Goal: Task Accomplishment & Management: Manage account settings

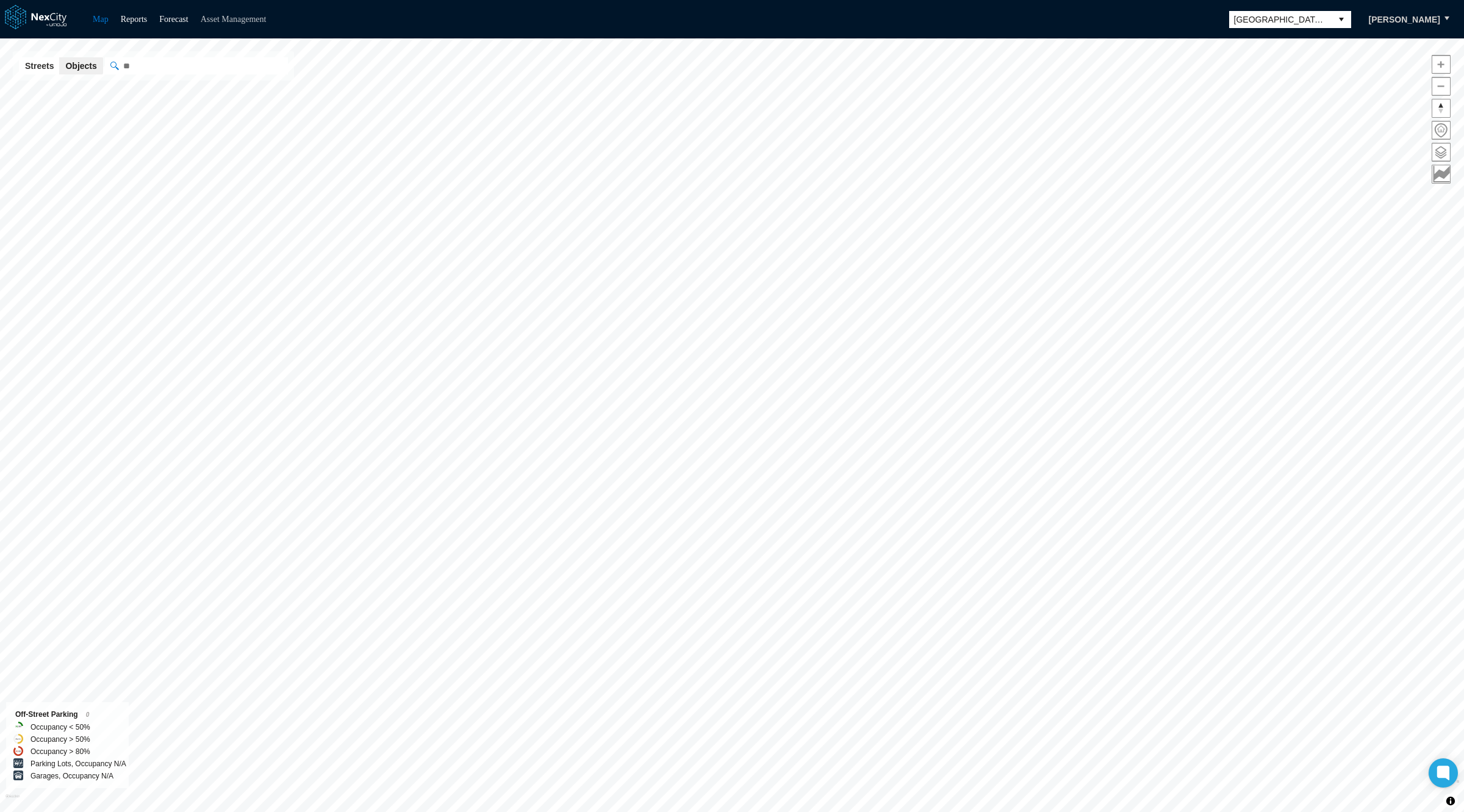
click at [266, 19] on link "Asset Management" at bounding box center [233, 19] width 66 height 9
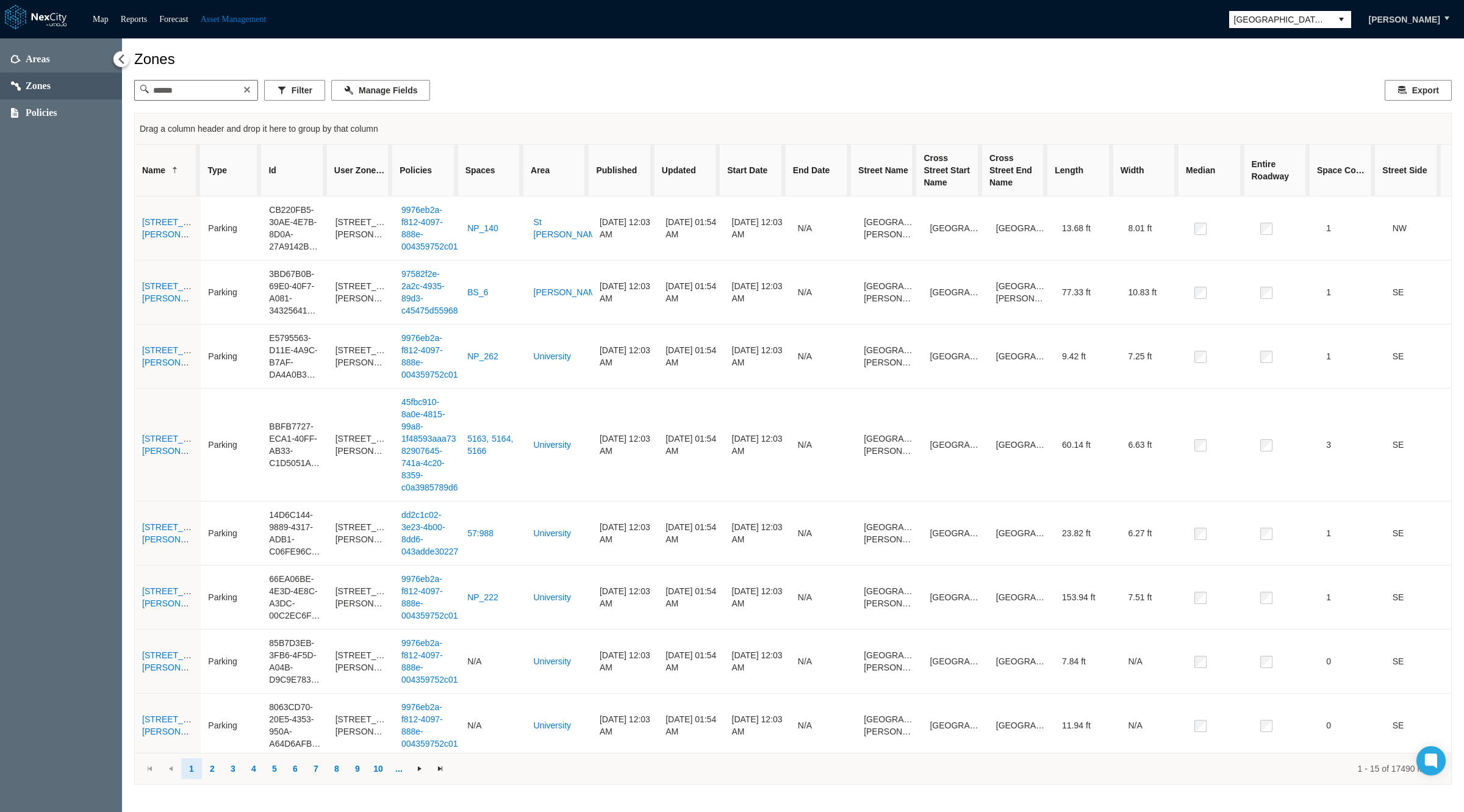
click at [1266, 20] on span "[GEOGRAPHIC_DATA][PERSON_NAME]" at bounding box center [1281, 20] width 93 height 12
click at [1272, 94] on span "[GEOGRAPHIC_DATA]" at bounding box center [1276, 94] width 89 height 12
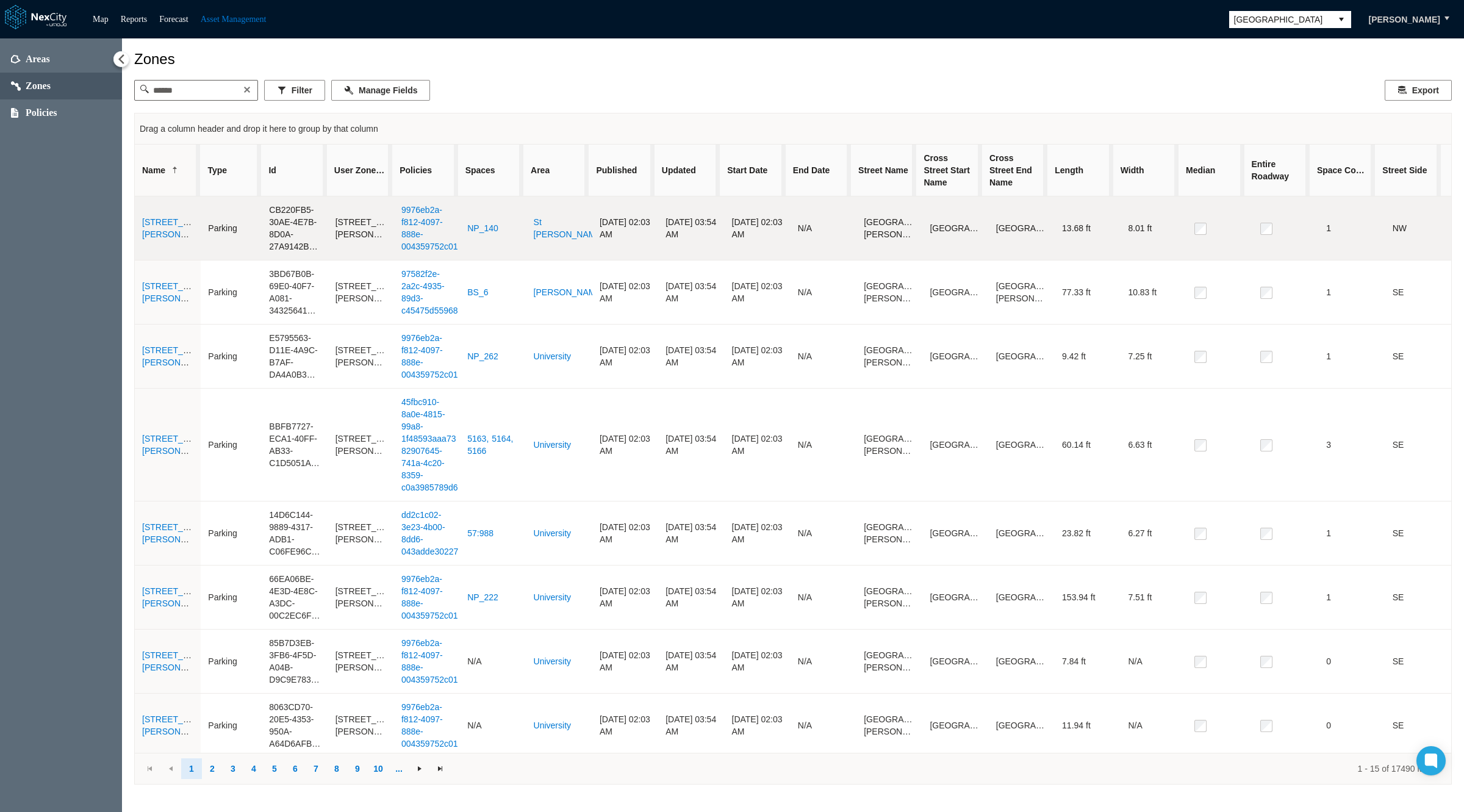
click at [163, 225] on link "[STREET_ADDRESS][PERSON_NAME]" at bounding box center [184, 228] width 85 height 22
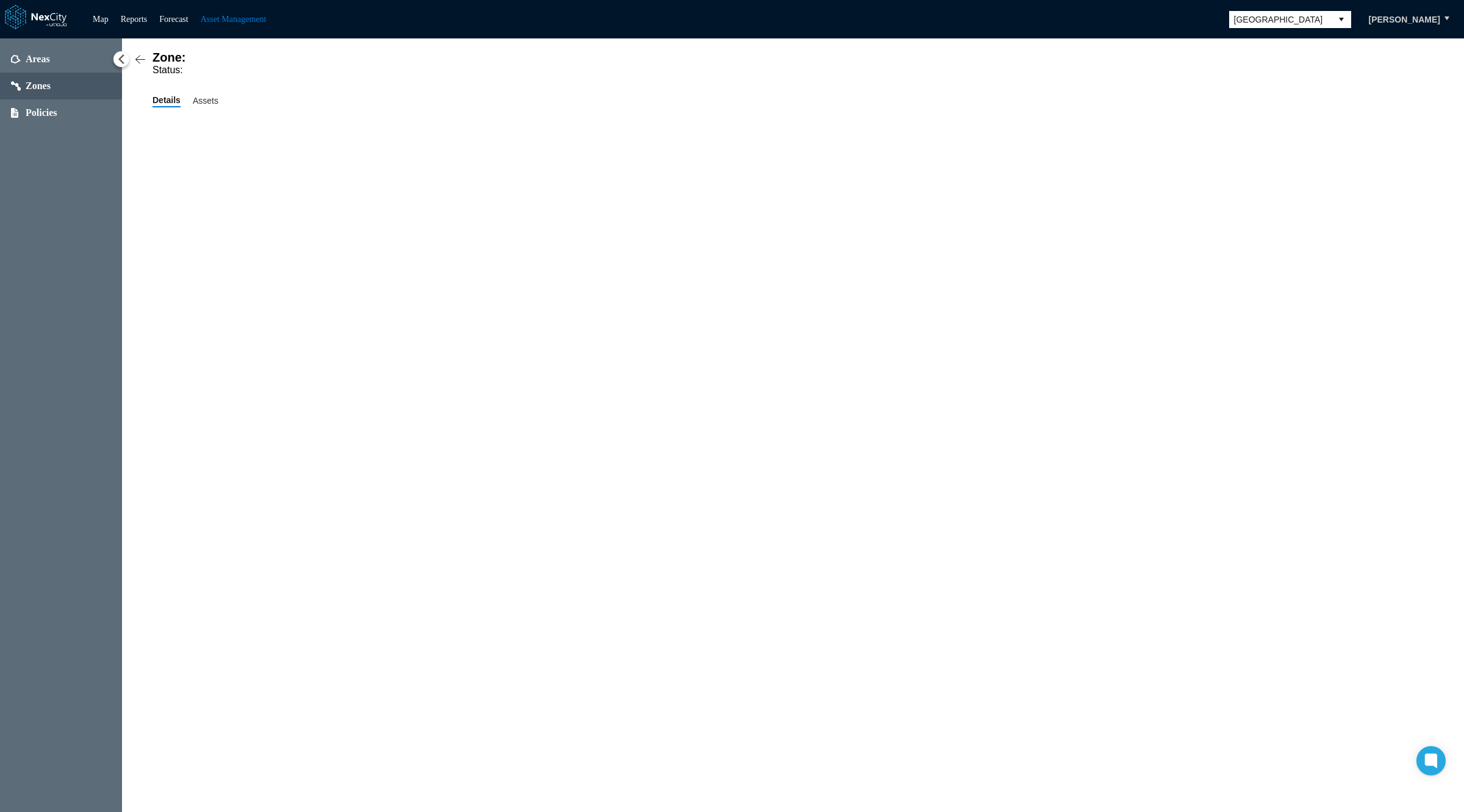
click at [45, 87] on span "Zones" at bounding box center [37, 86] width 25 height 12
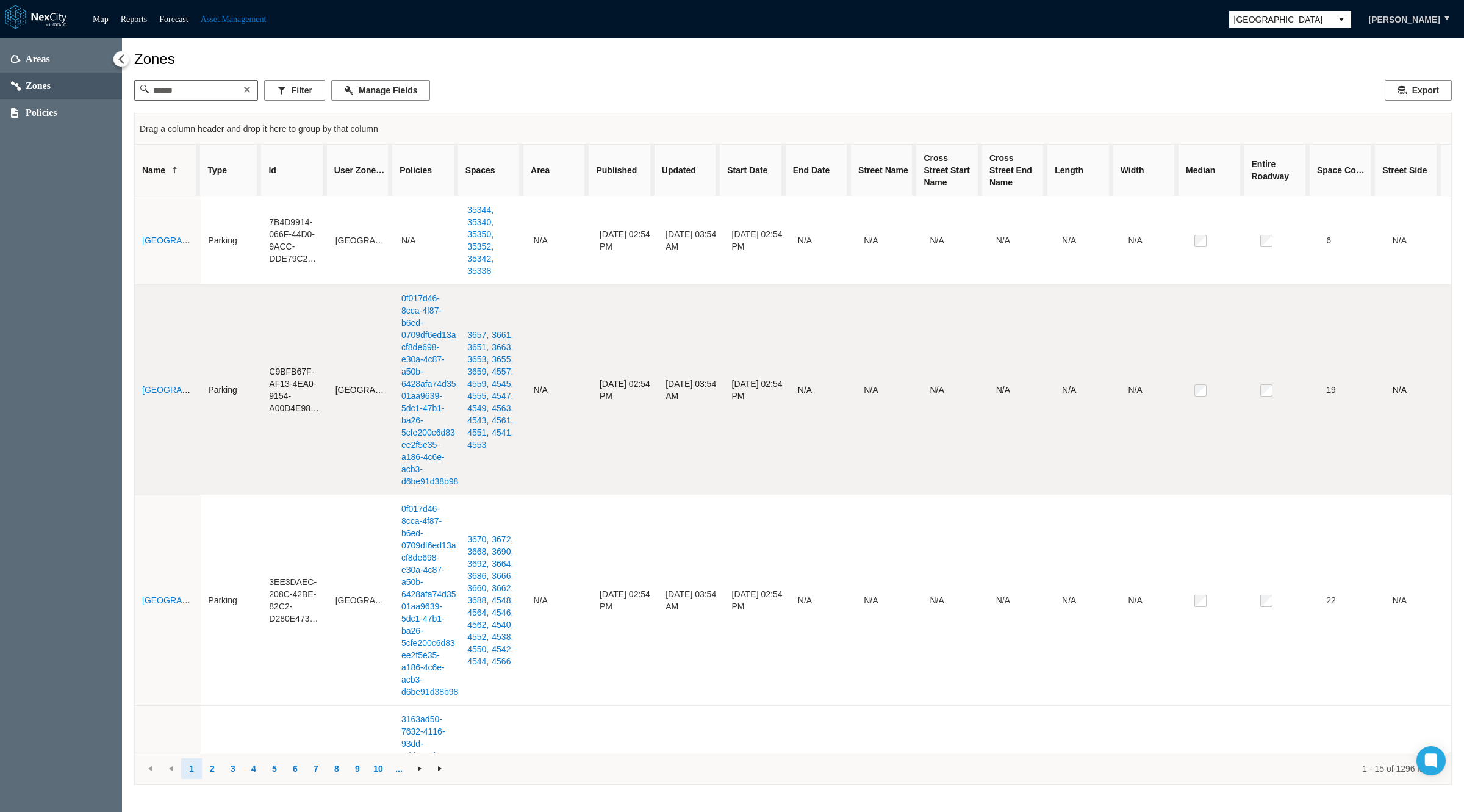
click at [426, 327] on link "0f017d46-8cca-4f87-b6ed-0709df6ed13a" at bounding box center [429, 317] width 55 height 49
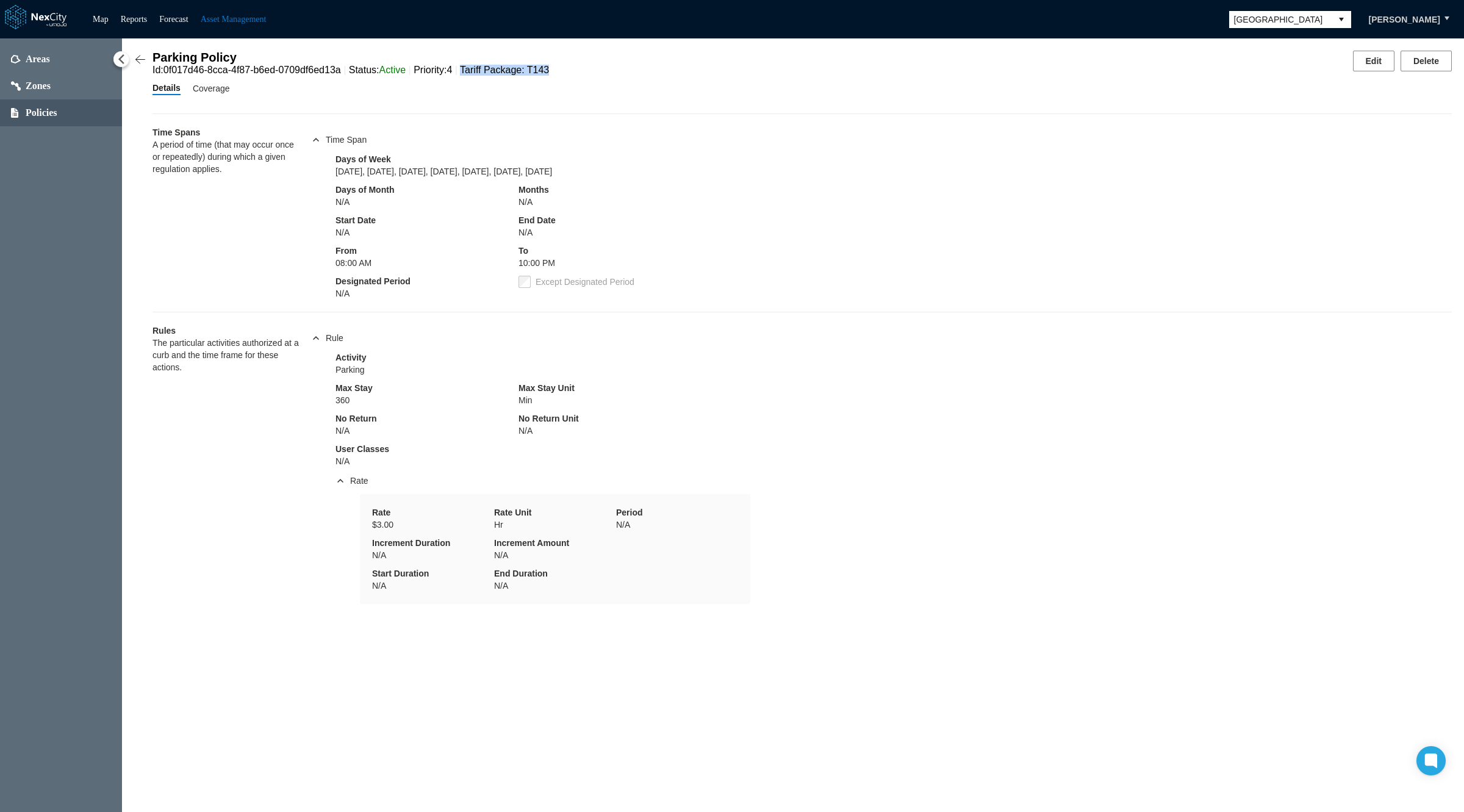
drag, startPoint x: 464, startPoint y: 75, endPoint x: 610, endPoint y: 66, distance: 146.3
click at [610, 66] on div "Parking Policy Id : 0f017d46-8cca-4f87-b6ed-0709df6ed13a Status : Active Priori…" at bounding box center [793, 62] width 1317 height 25
click at [476, 69] on span "Tariff Package : T143" at bounding box center [504, 70] width 89 height 11
drag, startPoint x: 464, startPoint y: 71, endPoint x: 526, endPoint y: 70, distance: 62.0
click at [526, 70] on div "Id : 0f017d46-8cca-4f87-b6ed-0709df6ed13a Status : Active Priority : 4 Tariff P…" at bounding box center [350, 70] width 397 height 11
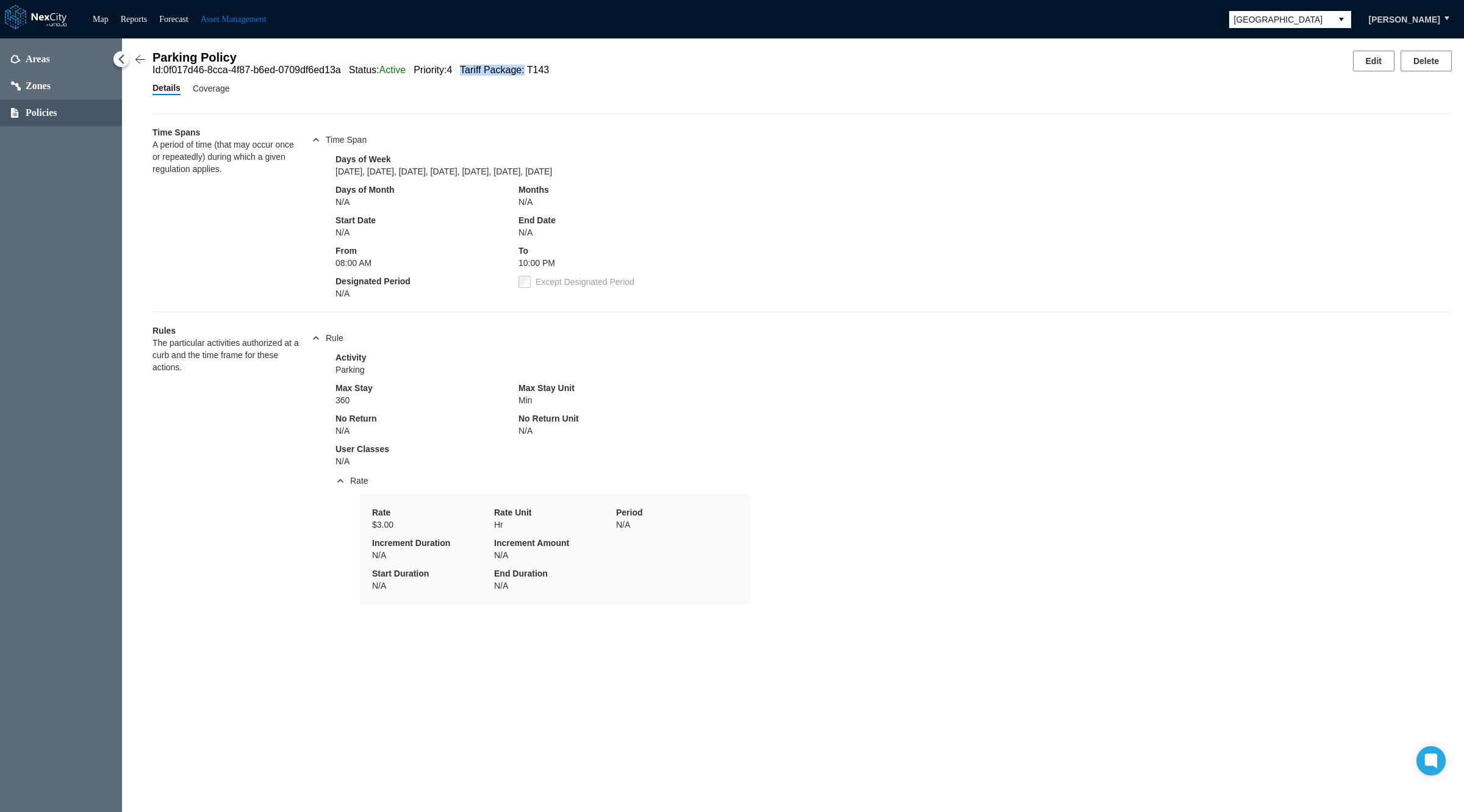
copy span "Tariff Package :"
click at [1366, 60] on button "Edit" at bounding box center [1373, 60] width 41 height 21
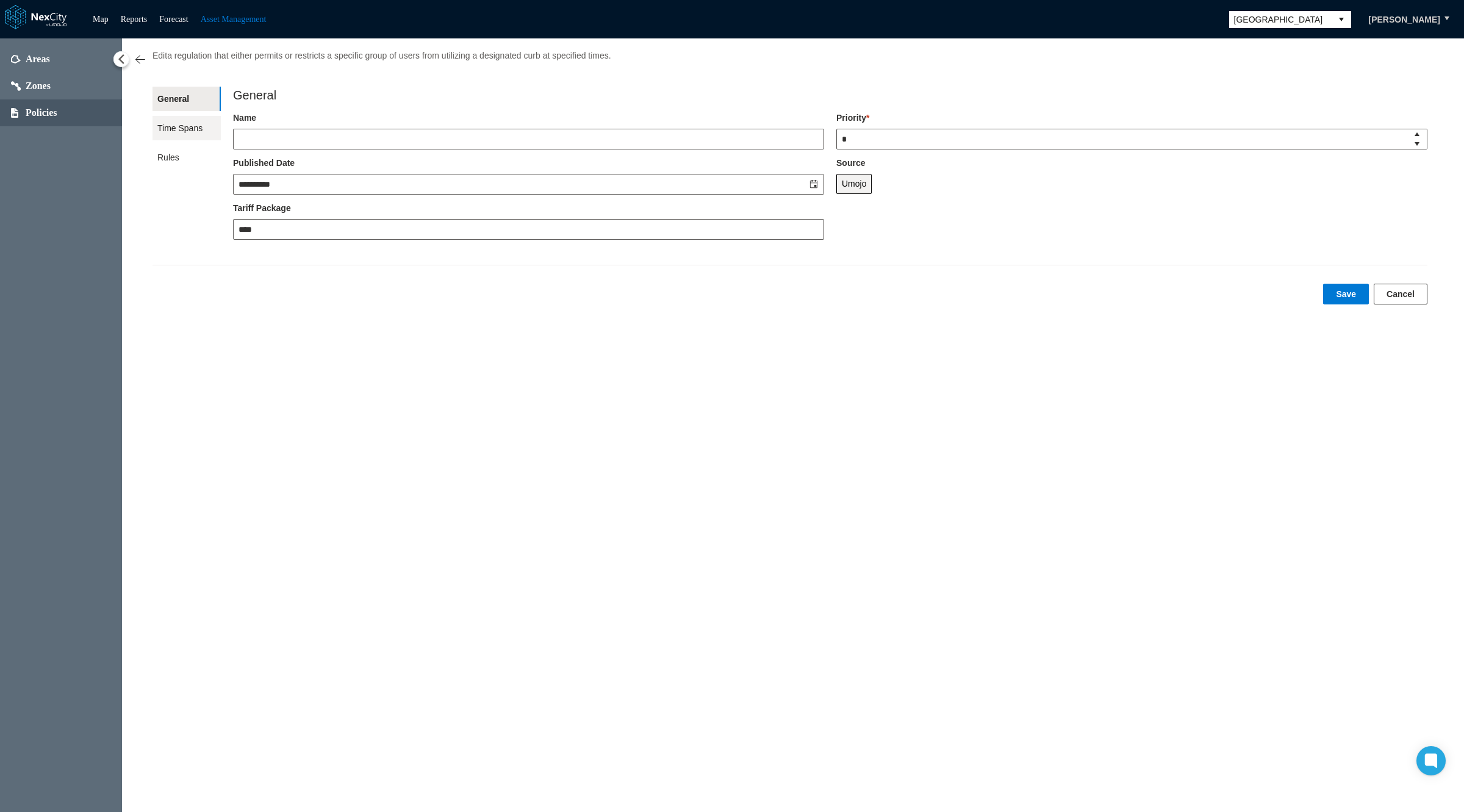
click at [179, 125] on span "Time Spans" at bounding box center [186, 128] width 68 height 25
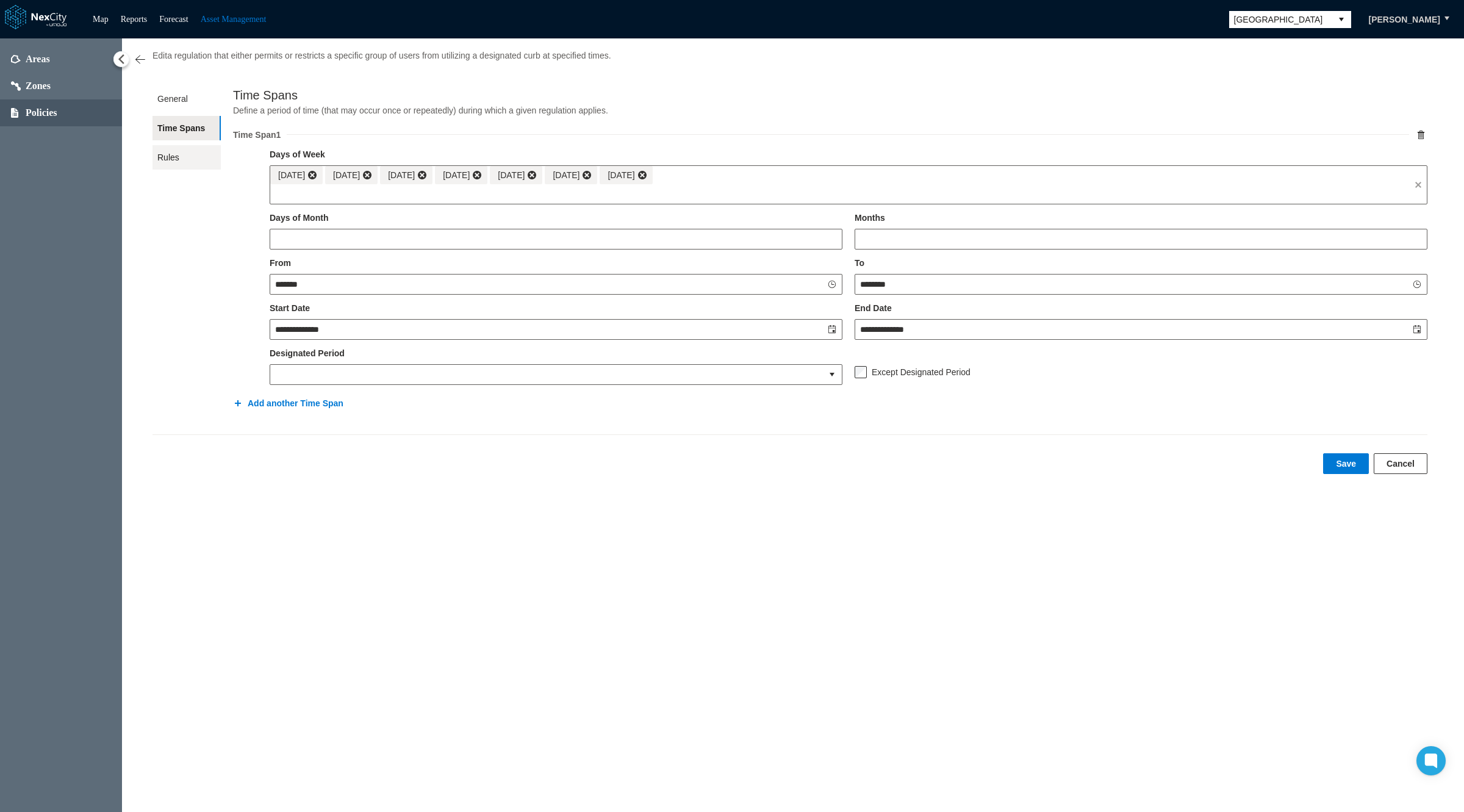
click at [175, 159] on span "Rules" at bounding box center [186, 156] width 68 height 25
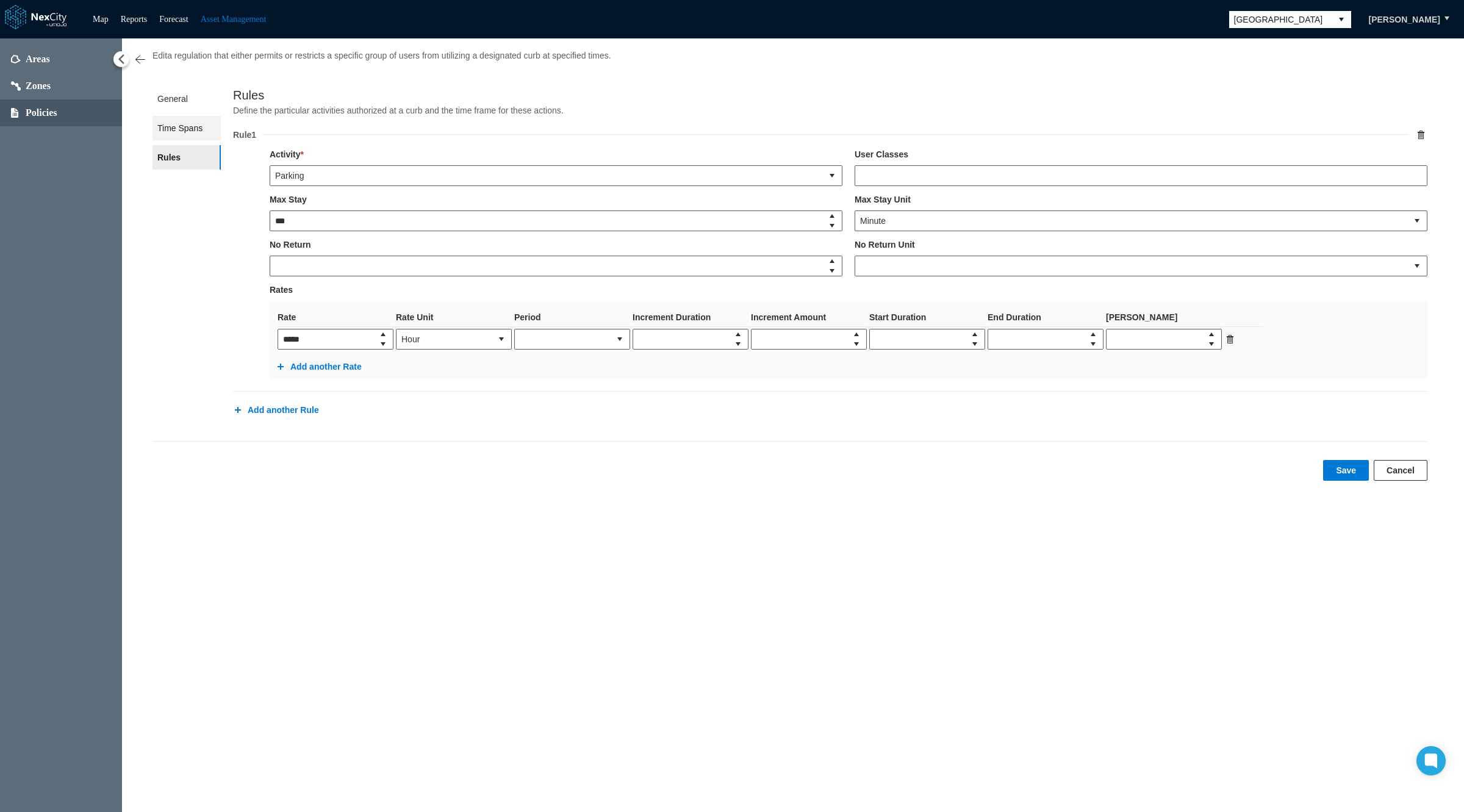
click at [169, 135] on span "Time Spans" at bounding box center [186, 128] width 68 height 25
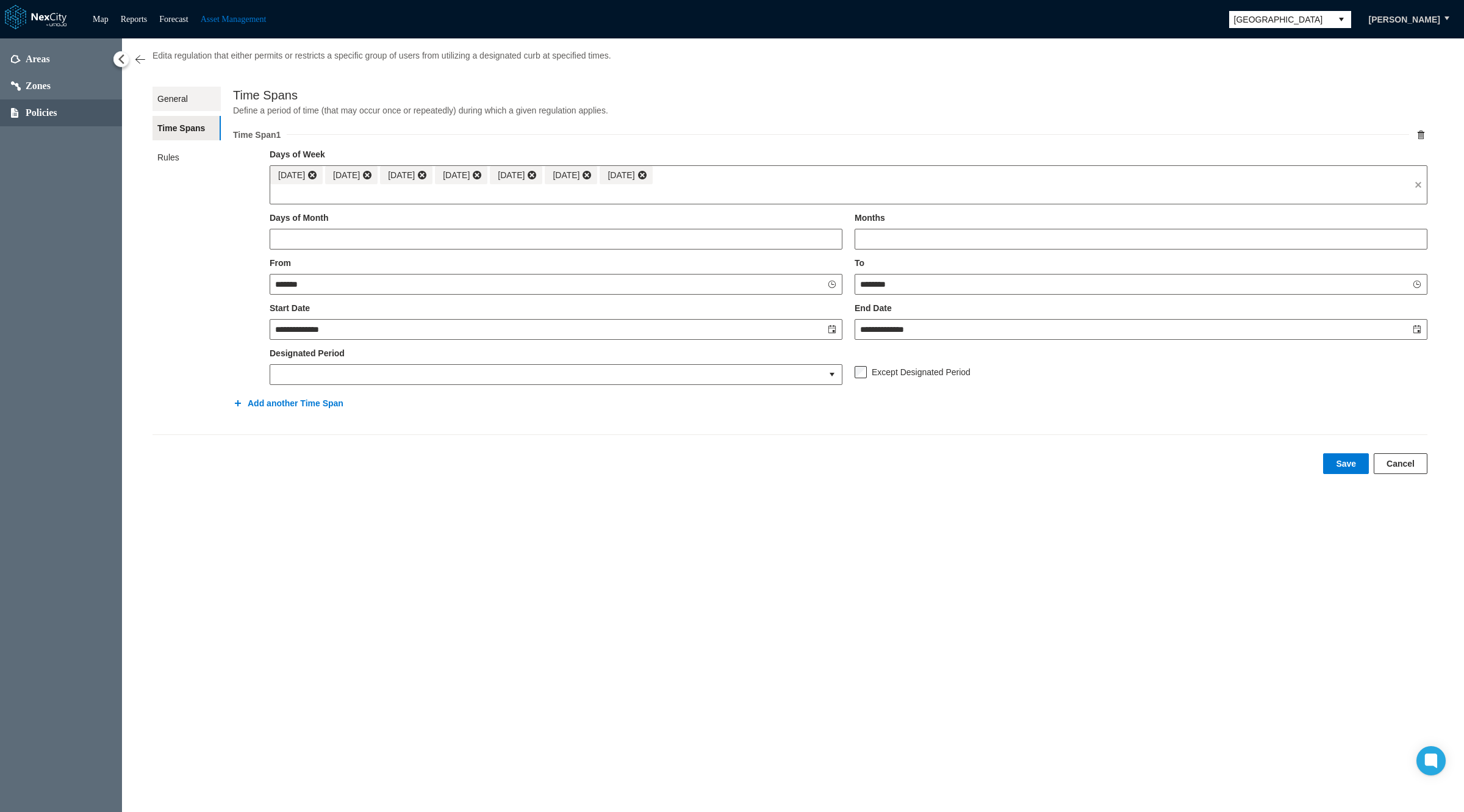
click at [167, 97] on span "General" at bounding box center [186, 98] width 68 height 25
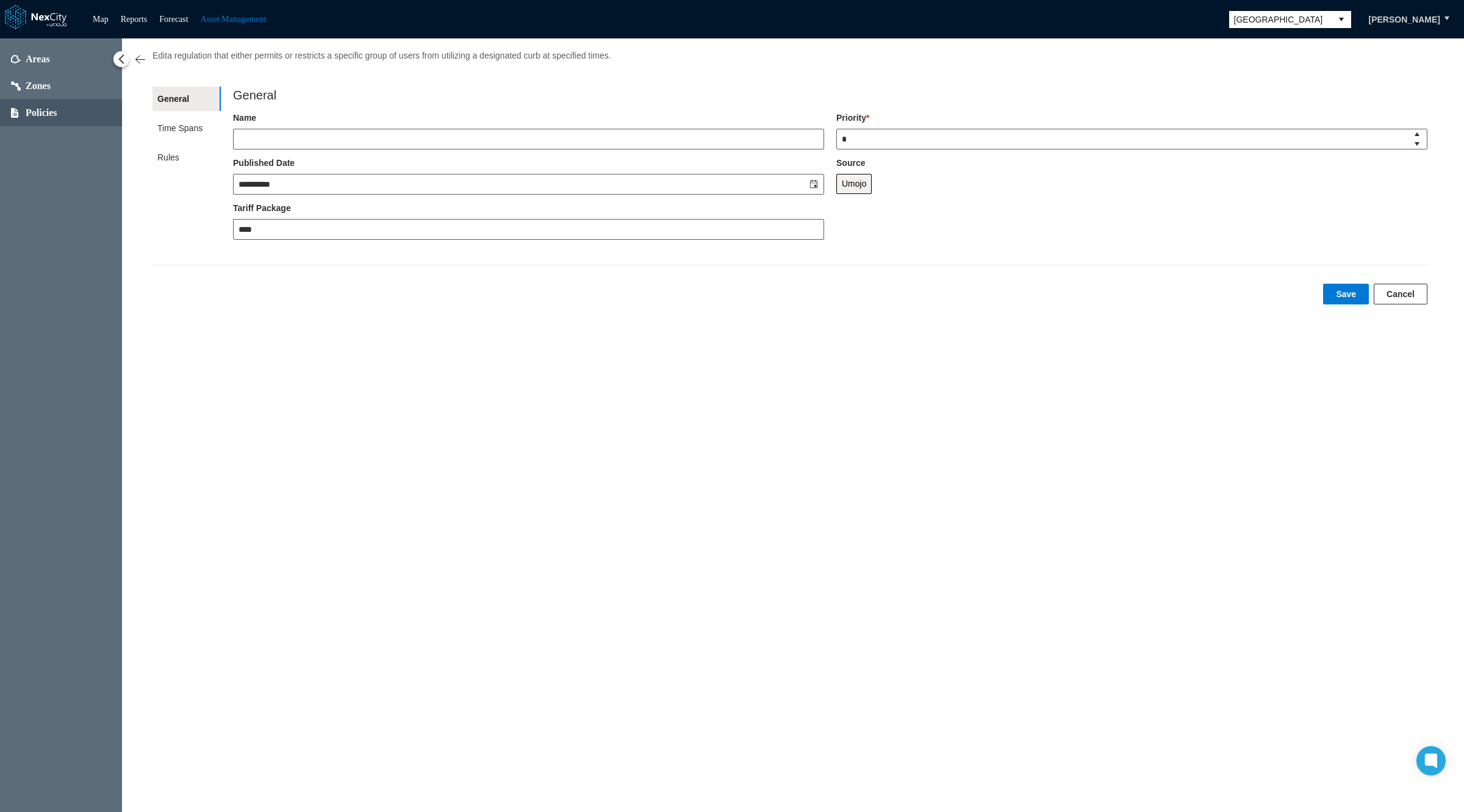
click at [1408, 287] on button "Cancel" at bounding box center [1401, 293] width 54 height 21
